Goal: Find specific page/section: Find specific page/section

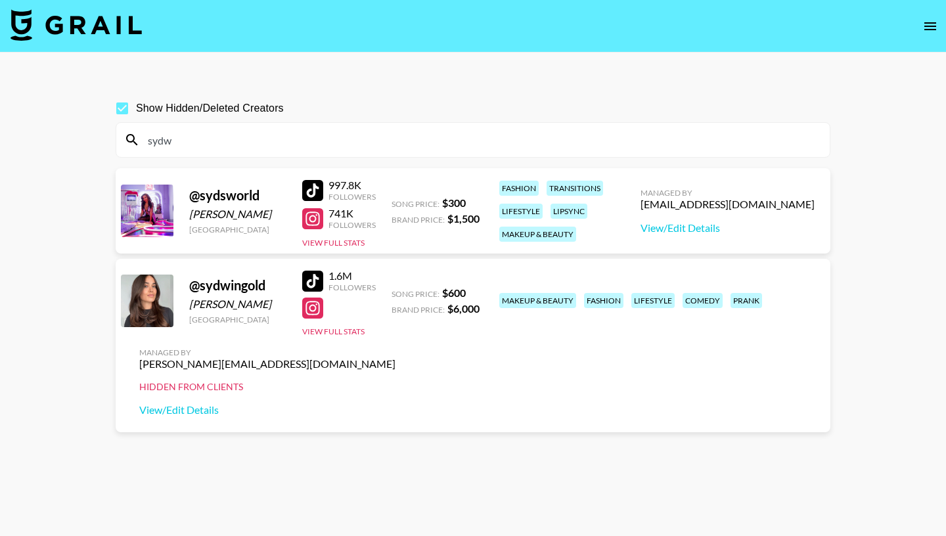
drag, startPoint x: 183, startPoint y: 135, endPoint x: 112, endPoint y: 135, distance: 70.9
click at [140, 135] on input "sydw" at bounding box center [481, 139] width 682 height 21
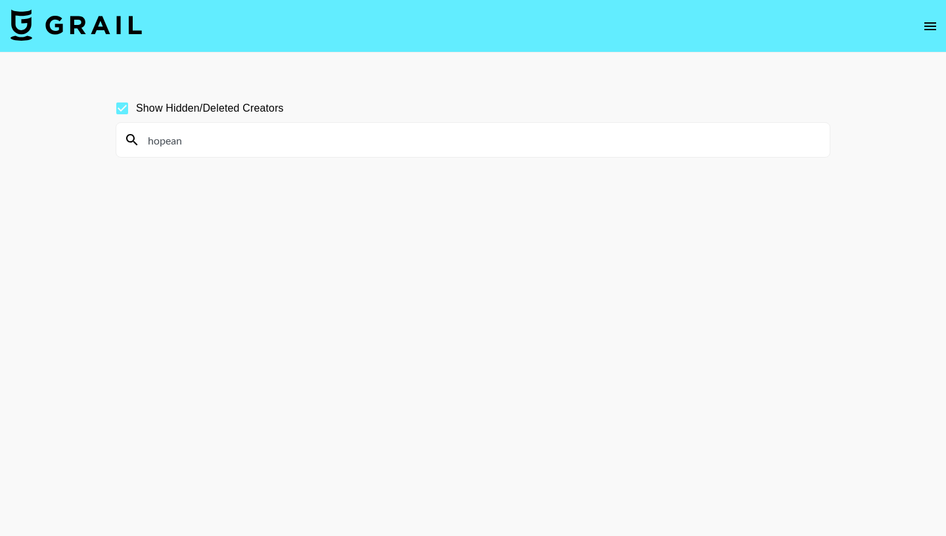
drag, startPoint x: 216, startPoint y: 141, endPoint x: 106, endPoint y: 136, distance: 109.8
click at [140, 139] on input "hopean" at bounding box center [481, 139] width 682 height 21
drag, startPoint x: 192, startPoint y: 140, endPoint x: 116, endPoint y: 143, distance: 76.9
click at [140, 144] on input "[PERSON_NAME].g" at bounding box center [481, 139] width 682 height 21
drag, startPoint x: 188, startPoint y: 136, endPoint x: 125, endPoint y: 136, distance: 63.0
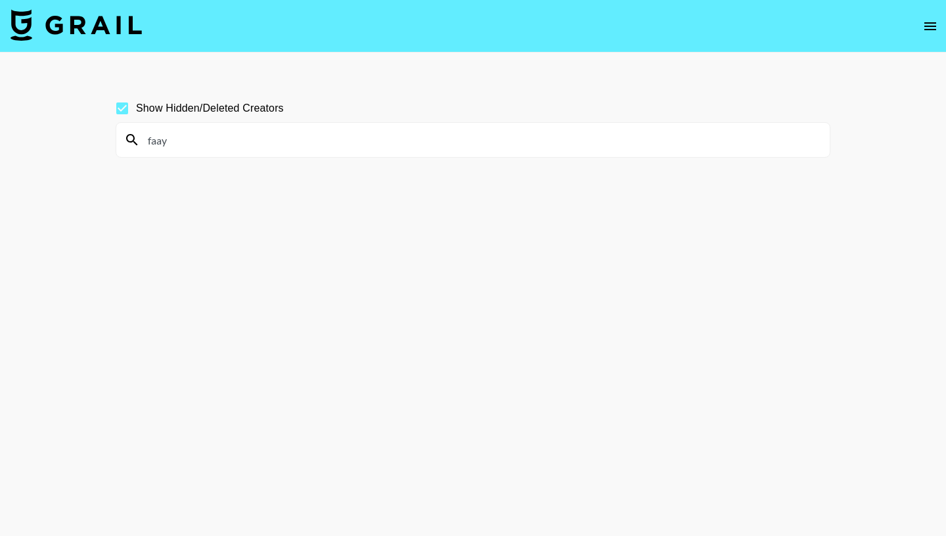
click at [140, 136] on input "faay" at bounding box center [481, 139] width 682 height 21
drag, startPoint x: 183, startPoint y: 143, endPoint x: 82, endPoint y: 143, distance: 101.1
click at [140, 143] on input "kayym" at bounding box center [481, 139] width 682 height 21
drag, startPoint x: 233, startPoint y: 141, endPoint x: 55, endPoint y: 139, distance: 178.0
click at [140, 140] on input "jessicag" at bounding box center [481, 139] width 682 height 21
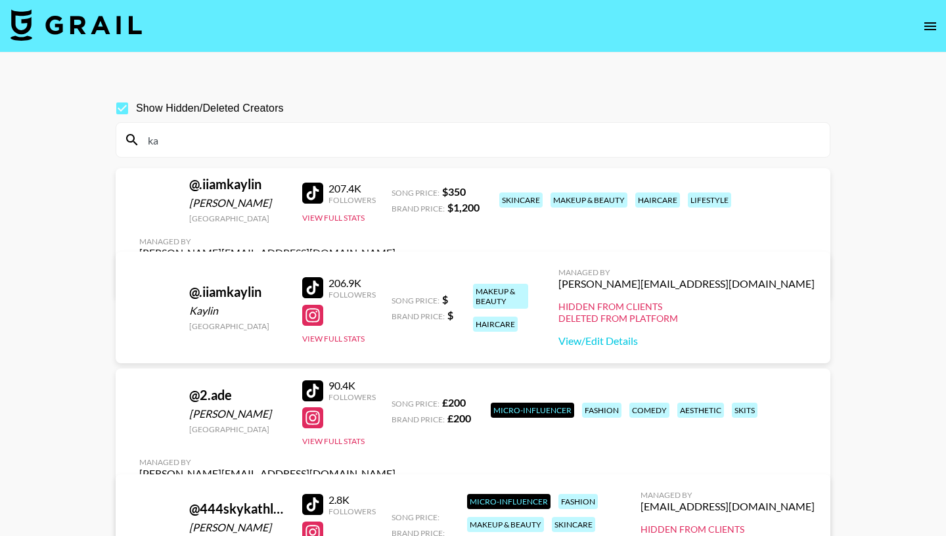
type input "k"
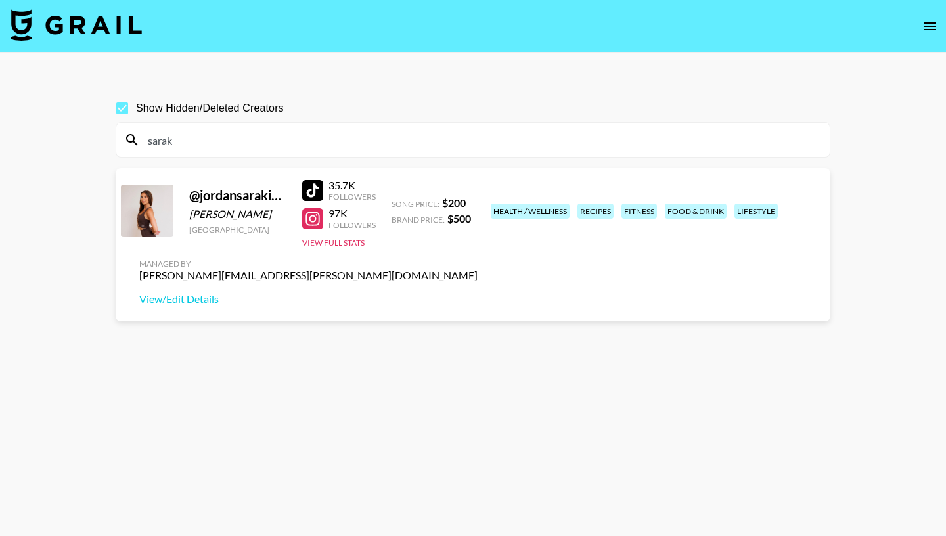
drag, startPoint x: 198, startPoint y: 135, endPoint x: 104, endPoint y: 131, distance: 94.7
click at [140, 132] on input "sarak" at bounding box center [481, 139] width 682 height 21
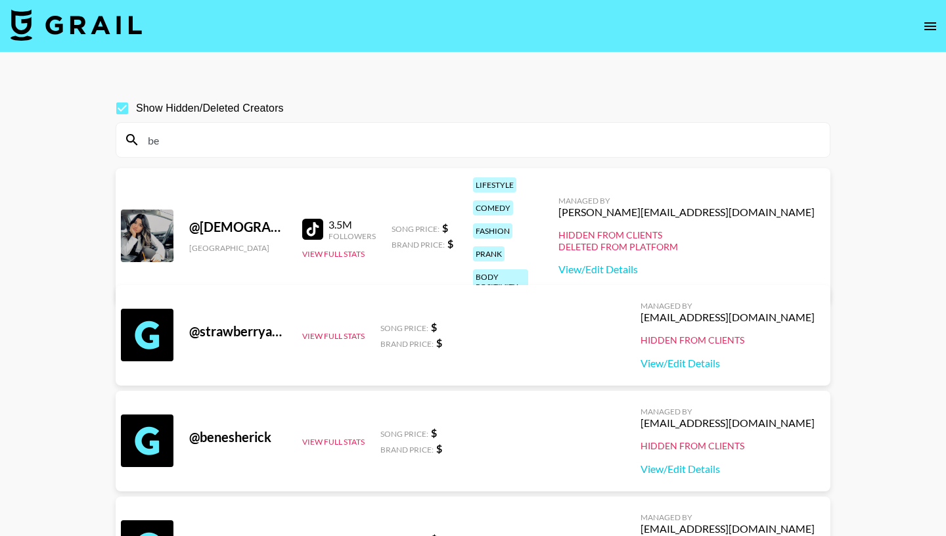
type input "b"
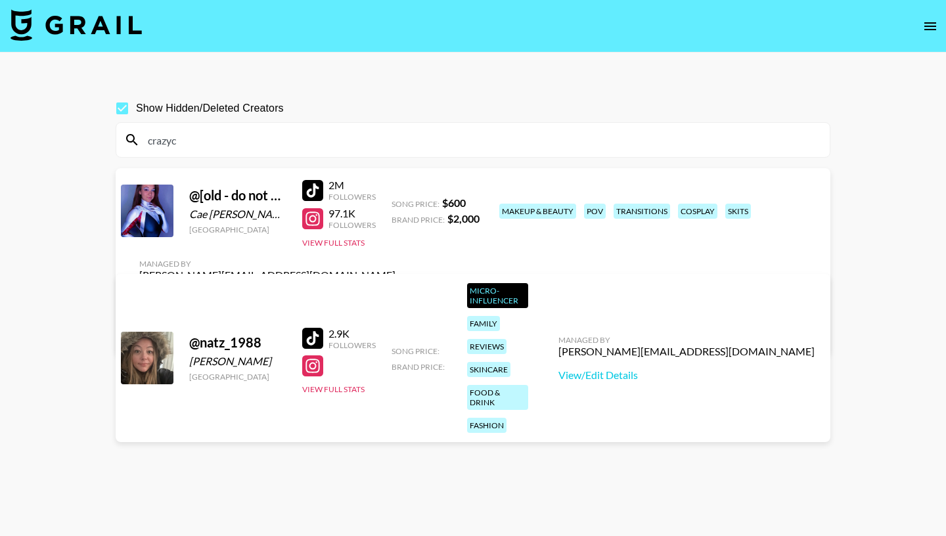
drag, startPoint x: 188, startPoint y: 141, endPoint x: 100, endPoint y: 138, distance: 87.4
click at [140, 139] on input "crazyc" at bounding box center [481, 139] width 682 height 21
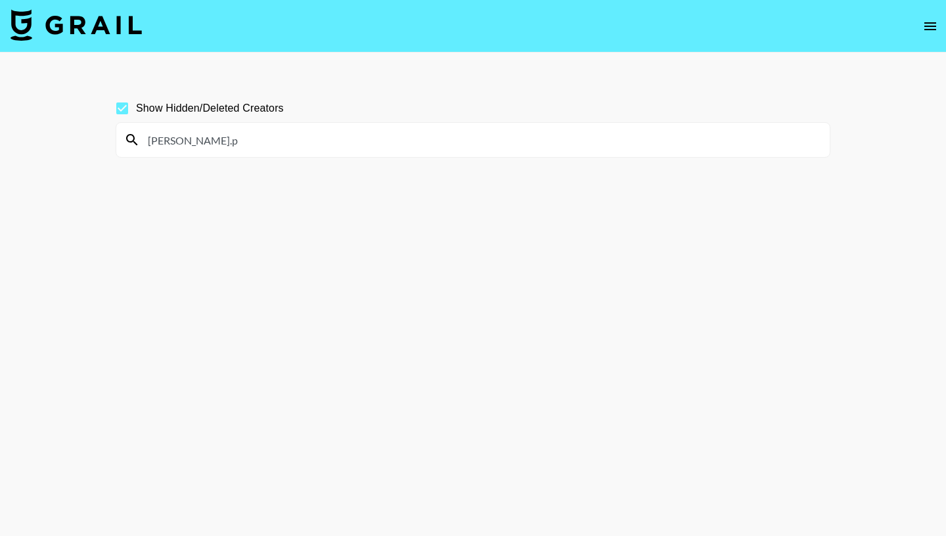
drag, startPoint x: 194, startPoint y: 138, endPoint x: 87, endPoint y: 138, distance: 107.0
click at [140, 138] on input "[PERSON_NAME].p" at bounding box center [481, 139] width 682 height 21
drag, startPoint x: 187, startPoint y: 139, endPoint x: 119, endPoint y: 139, distance: 67.6
click at [140, 139] on input "kailaw" at bounding box center [481, 139] width 682 height 21
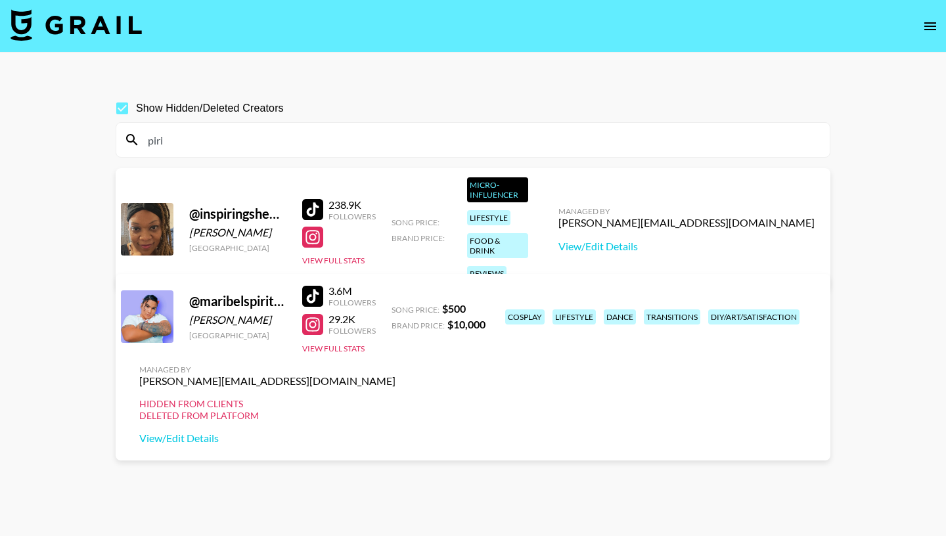
drag, startPoint x: 179, startPoint y: 137, endPoint x: 127, endPoint y: 137, distance: 51.2
click at [140, 137] on input "piri" at bounding box center [481, 139] width 682 height 21
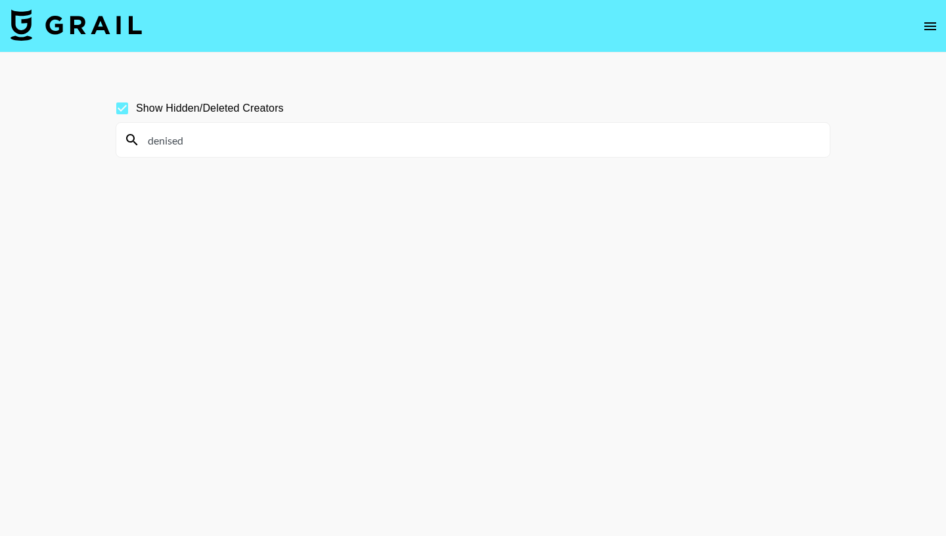
drag, startPoint x: 202, startPoint y: 133, endPoint x: 206, endPoint y: 146, distance: 14.2
click at [206, 146] on input "denised" at bounding box center [481, 139] width 682 height 21
drag, startPoint x: 221, startPoint y: 137, endPoint x: 112, endPoint y: 137, distance: 109.7
click at [140, 137] on input "isabellamv" at bounding box center [481, 139] width 682 height 21
drag, startPoint x: 192, startPoint y: 141, endPoint x: 155, endPoint y: 140, distance: 37.4
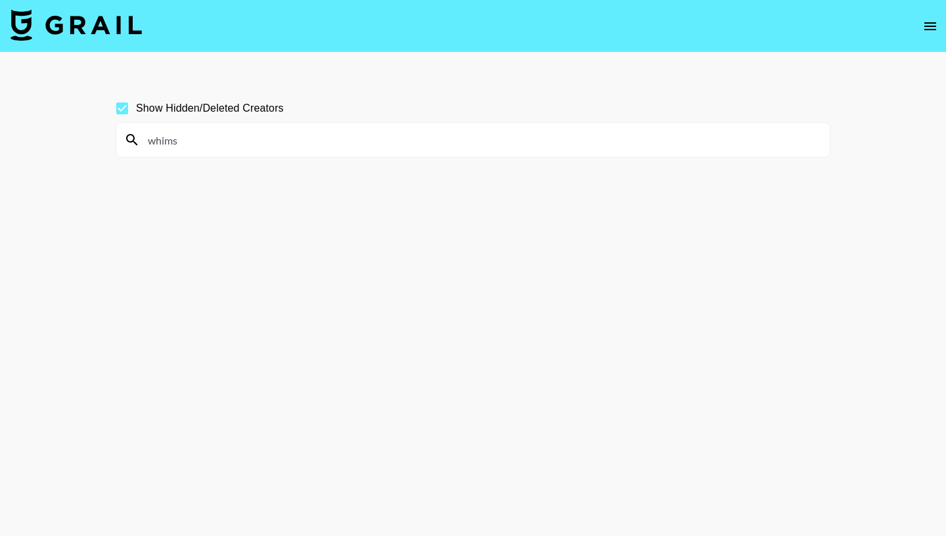
click at [155, 141] on input "whims" at bounding box center [481, 139] width 682 height 21
type input "w"
drag, startPoint x: 188, startPoint y: 136, endPoint x: 86, endPoint y: 133, distance: 101.8
click at [140, 135] on input "faithhe" at bounding box center [481, 139] width 682 height 21
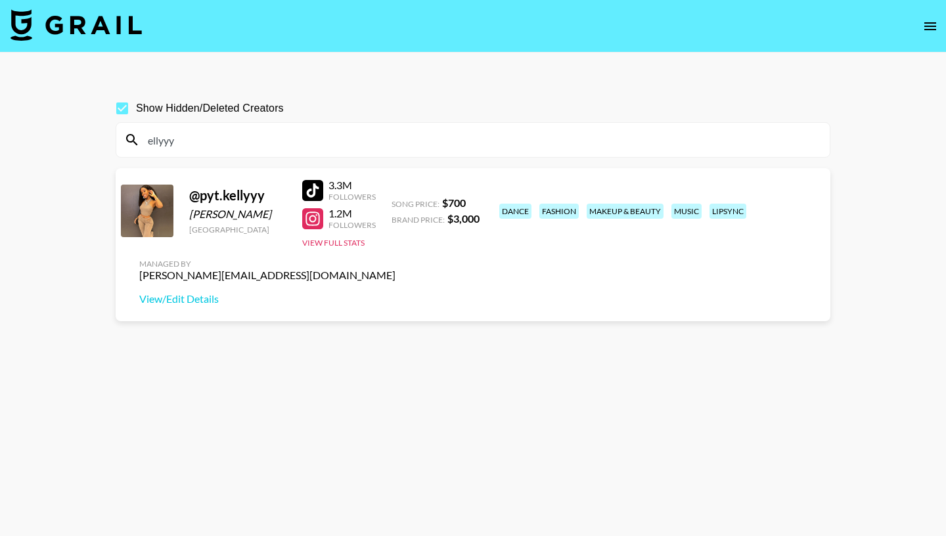
drag, startPoint x: 183, startPoint y: 146, endPoint x: 100, endPoint y: 144, distance: 82.1
click at [140, 144] on input "ellyyy" at bounding box center [481, 139] width 682 height 21
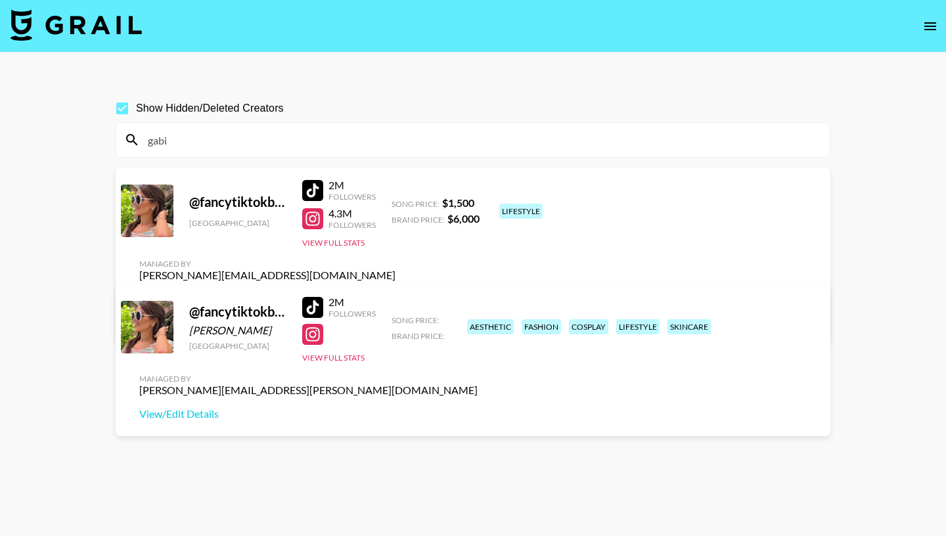
drag, startPoint x: 172, startPoint y: 148, endPoint x: 112, endPoint y: 144, distance: 60.6
click at [140, 145] on input "gabi" at bounding box center [481, 139] width 682 height 21
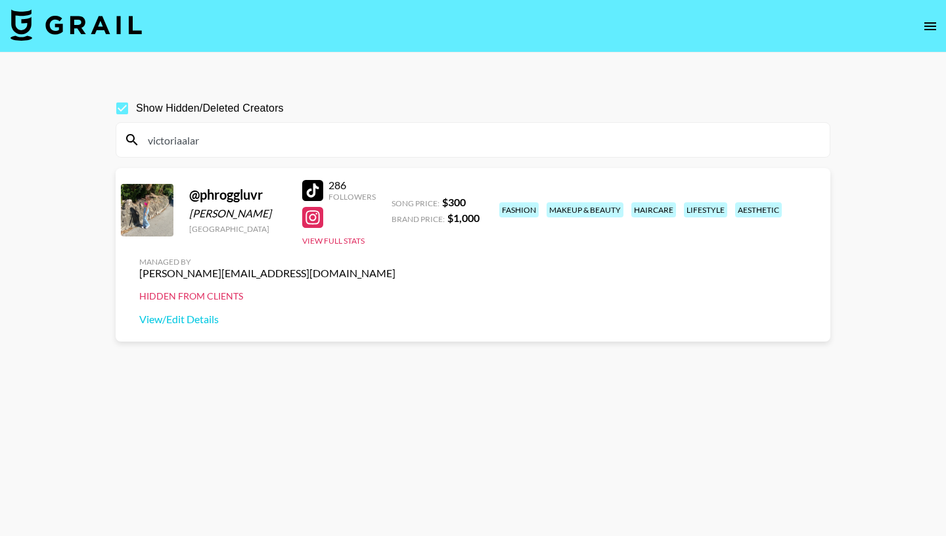
drag, startPoint x: 210, startPoint y: 143, endPoint x: 93, endPoint y: 138, distance: 117.6
click at [140, 139] on input "victoriaalar" at bounding box center [481, 139] width 682 height 21
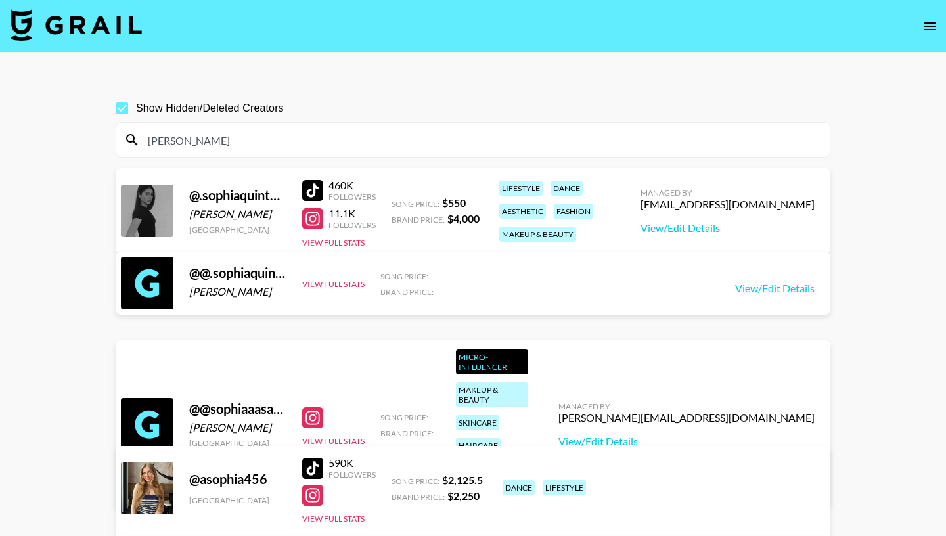
drag, startPoint x: 187, startPoint y: 143, endPoint x: 76, endPoint y: 141, distance: 111.7
click at [140, 143] on input "[PERSON_NAME]" at bounding box center [481, 139] width 682 height 21
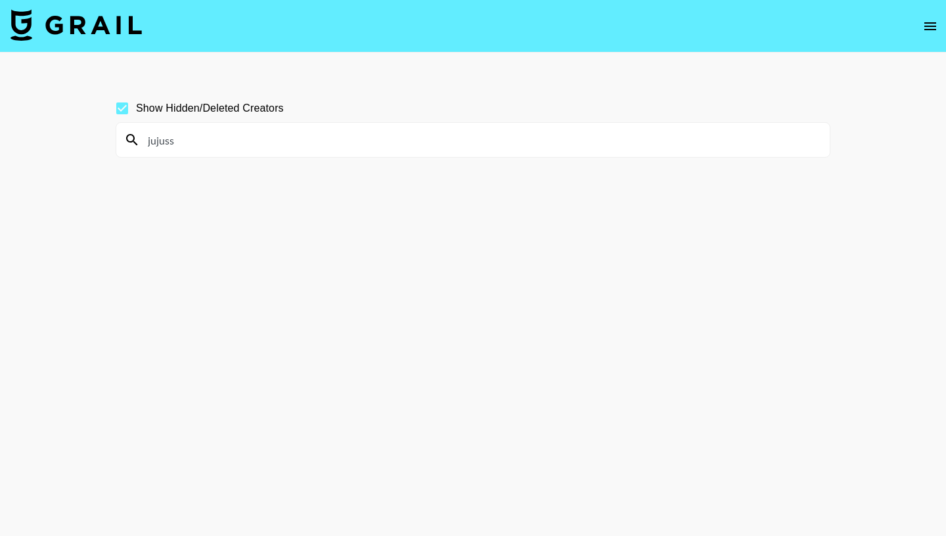
drag, startPoint x: 179, startPoint y: 143, endPoint x: 124, endPoint y: 141, distance: 55.2
click at [140, 142] on input "jujuss" at bounding box center [481, 139] width 682 height 21
drag, startPoint x: 188, startPoint y: 143, endPoint x: 125, endPoint y: 137, distance: 63.3
click at [140, 139] on input "savma" at bounding box center [481, 139] width 682 height 21
drag, startPoint x: 190, startPoint y: 139, endPoint x: 77, endPoint y: 137, distance: 113.6
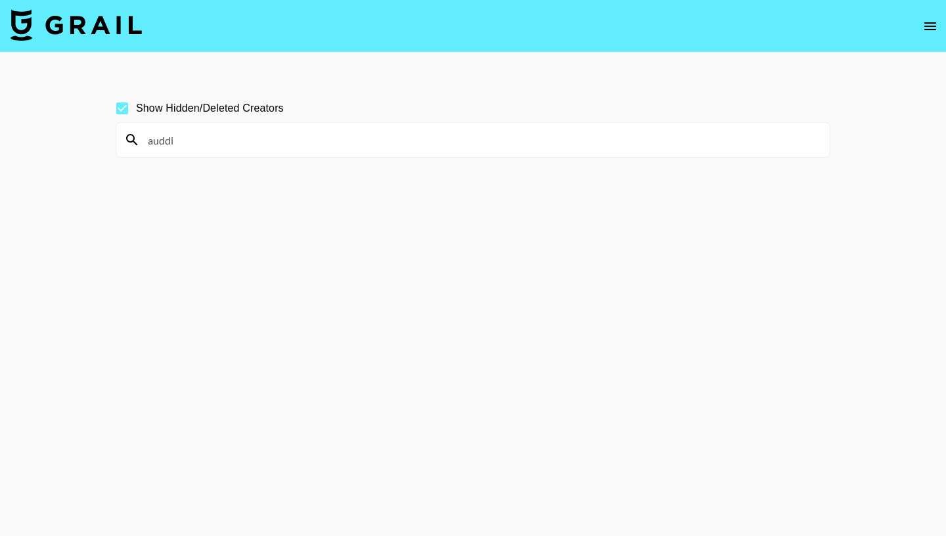
click at [140, 137] on input "auddi" at bounding box center [481, 139] width 682 height 21
drag, startPoint x: 194, startPoint y: 139, endPoint x: 77, endPoint y: 139, distance: 116.2
click at [140, 139] on input "addiel" at bounding box center [481, 139] width 682 height 21
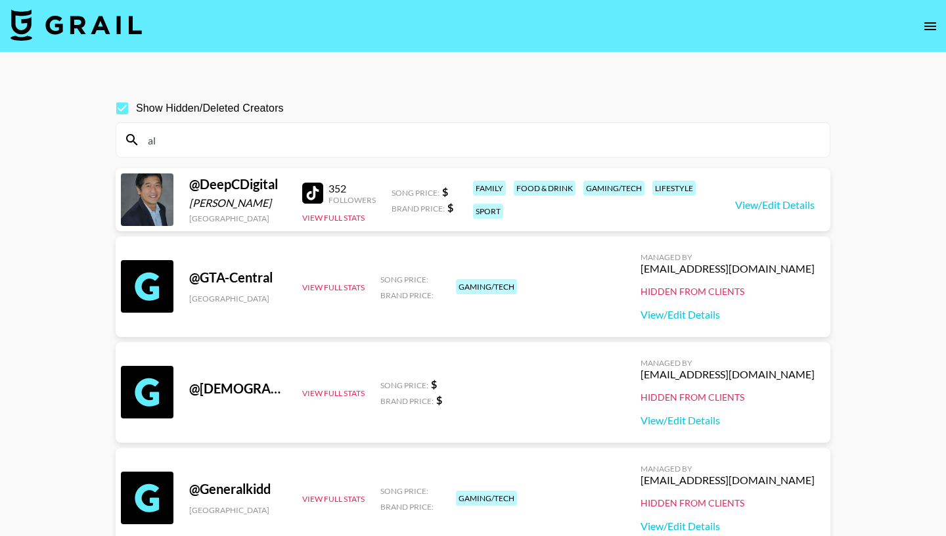
type input "a"
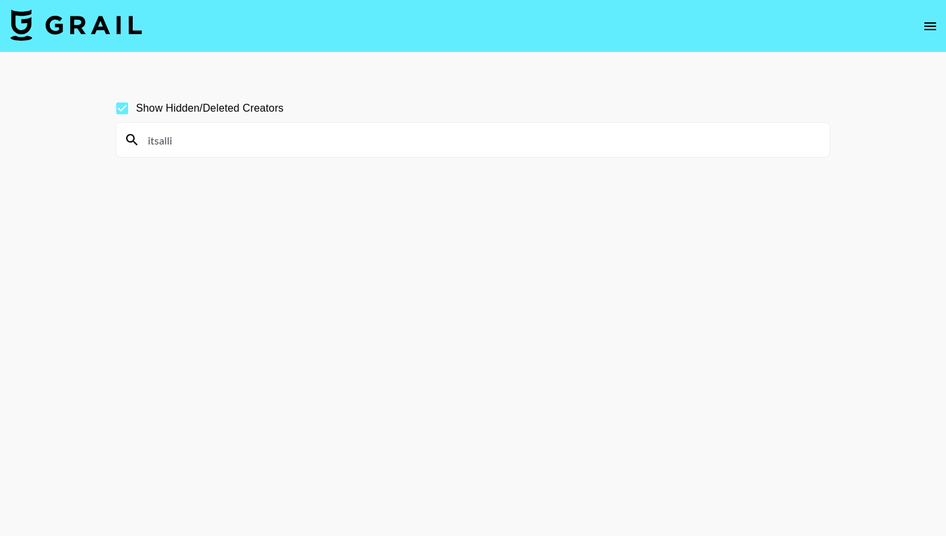
type input "itsalli"
